Goal: Obtain resource: Download file/media

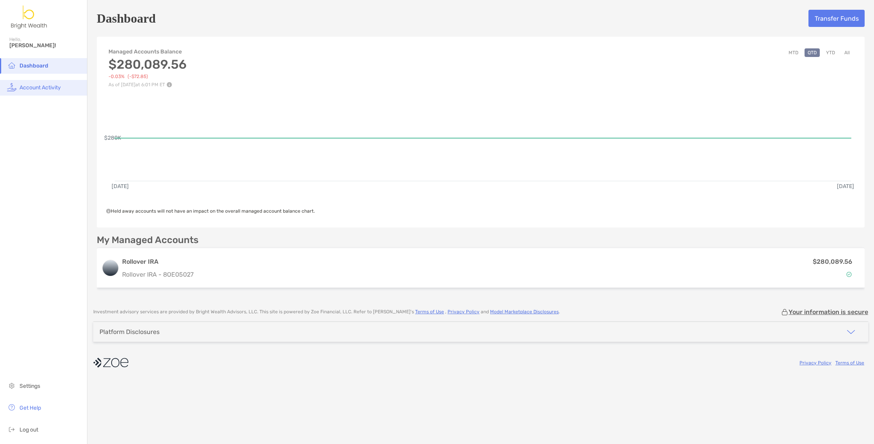
click at [30, 87] on span "Account Activity" at bounding box center [40, 87] width 41 height 7
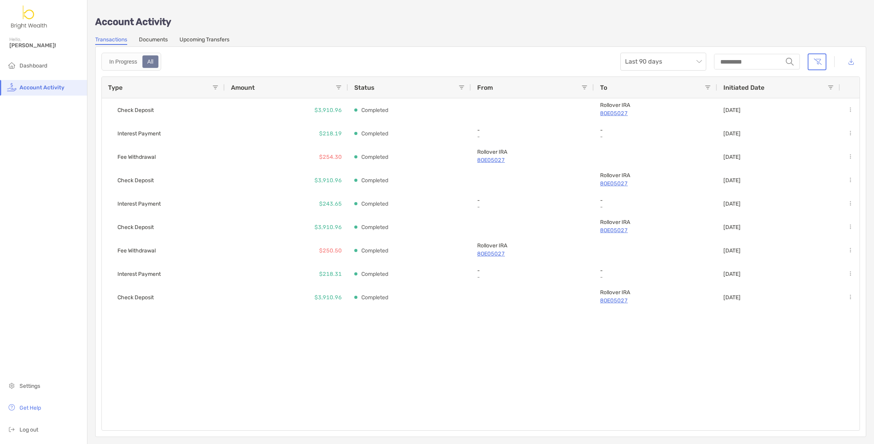
click at [152, 37] on link "Documents" at bounding box center [153, 40] width 29 height 9
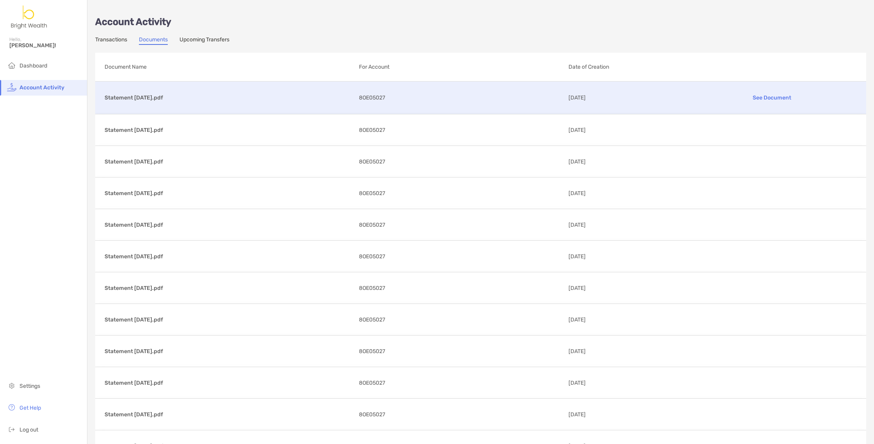
click at [766, 97] on p "See Document" at bounding box center [772, 98] width 169 height 14
click at [772, 96] on p "See Document" at bounding box center [772, 98] width 169 height 14
click at [144, 97] on p "Statement [DATE].pdf" at bounding box center [229, 98] width 248 height 10
